Goal: Task Accomplishment & Management: Use online tool/utility

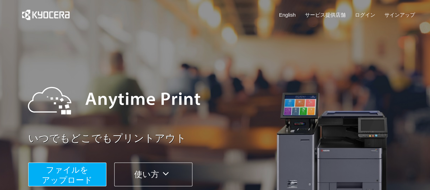
click at [54, 173] on span "ファイルを ​​アップロード" at bounding box center [67, 174] width 51 height 19
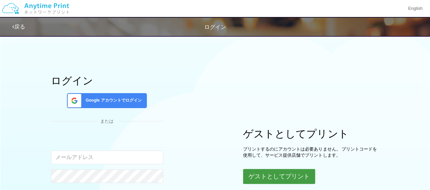
click at [299, 182] on button "ゲストとしてプリント" at bounding box center [279, 176] width 72 height 15
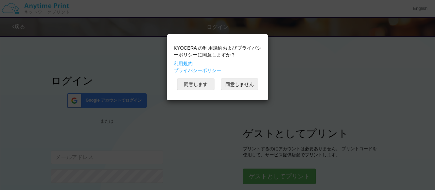
click at [196, 83] on button "同意します" at bounding box center [195, 85] width 37 height 12
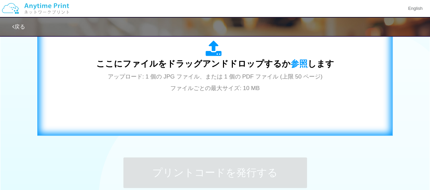
click at [224, 98] on div "ここにファイルをドラッグアンドドロップするか 参照 します アップロード: 1 個の JPG ファイル、または 1 個の PDF ファイル (上限 50 ペー…" at bounding box center [215, 66] width 341 height 123
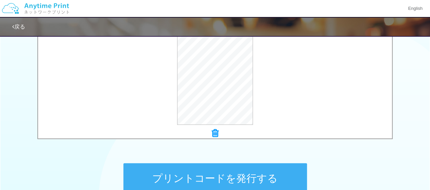
scroll to position [327, 0]
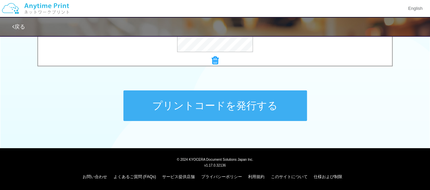
click at [261, 119] on button "プリントコードを発行する" at bounding box center [215, 105] width 184 height 31
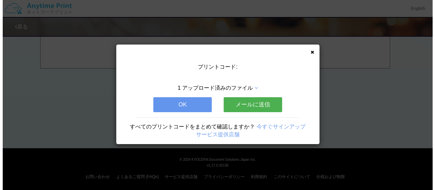
scroll to position [0, 0]
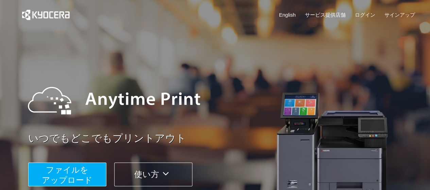
click at [72, 177] on span "ファイルを ​​アップロード" at bounding box center [67, 174] width 51 height 19
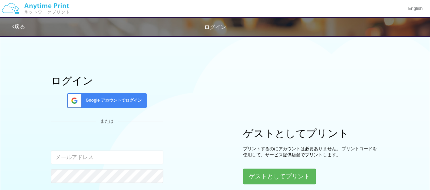
click at [278, 184] on div "ログイン Google アカウントでログイン または 入力されたメールアドレスまたはパスワードが正しくありません。 ログインしたままにする パスワードを忘れた…" at bounding box center [215, 134] width 408 height 205
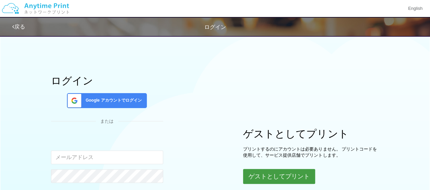
click at [277, 175] on button "ゲストとしてプリント" at bounding box center [279, 176] width 72 height 15
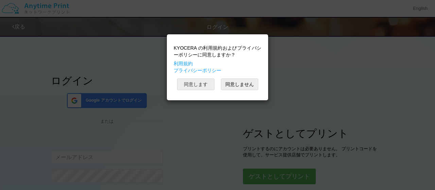
click at [194, 84] on button "同意します" at bounding box center [195, 85] width 37 height 12
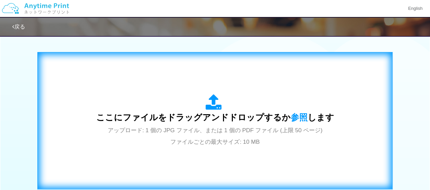
scroll to position [207, 0]
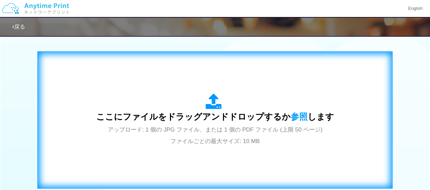
click at [228, 123] on div "ここにファイルをドラッグアンドドロップするか 参照 します アップロード: 1 個の JPG ファイル、または 1 個の PDF ファイル (上限 50 ペー…" at bounding box center [215, 119] width 238 height 53
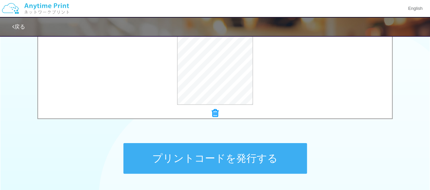
scroll to position [284, 0]
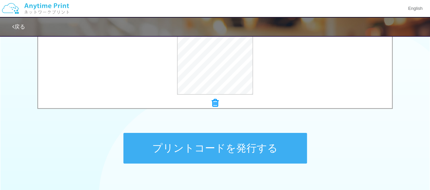
click at [262, 144] on button "プリントコードを発行する" at bounding box center [215, 148] width 184 height 31
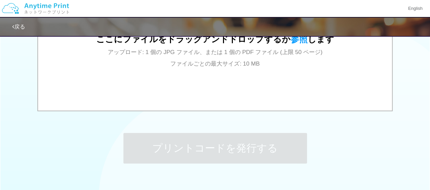
scroll to position [0, 0]
